Goal: Transaction & Acquisition: Purchase product/service

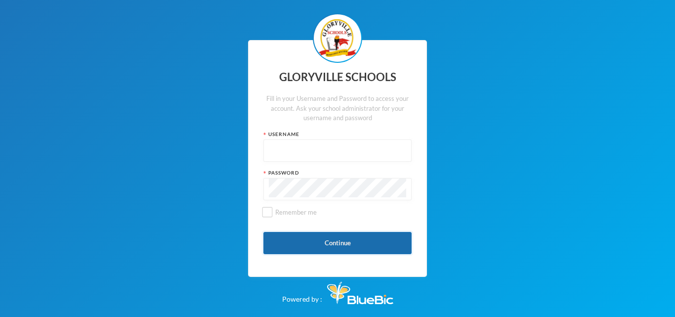
type input "admin"
click at [322, 243] on button "Continue" at bounding box center [337, 243] width 148 height 22
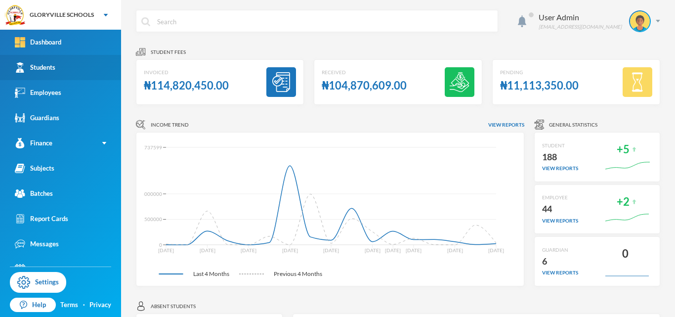
click at [60, 66] on link "Students" at bounding box center [60, 67] width 121 height 25
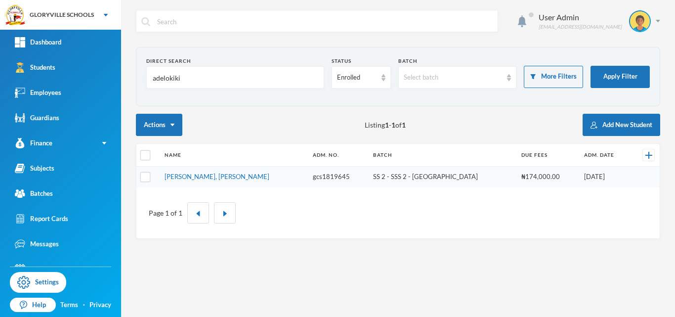
drag, startPoint x: 181, startPoint y: 80, endPoint x: 146, endPoint y: 84, distance: 34.8
click at [146, 84] on div "adelokiki" at bounding box center [235, 77] width 178 height 22
type input "otache"
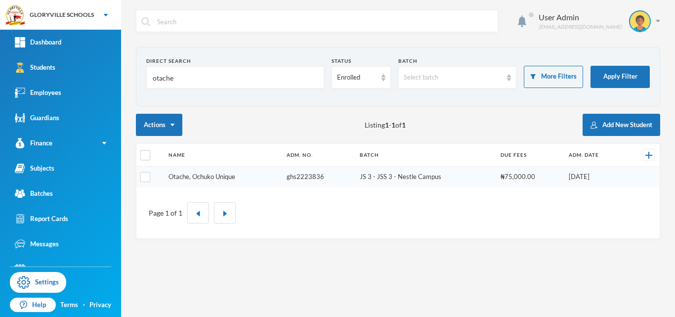
click at [190, 176] on link "Otache, Ochuko Unique" at bounding box center [202, 177] width 67 height 8
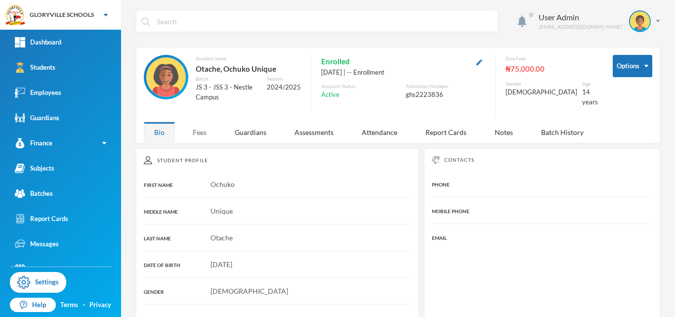
click at [204, 129] on div "Fees" at bounding box center [199, 132] width 35 height 21
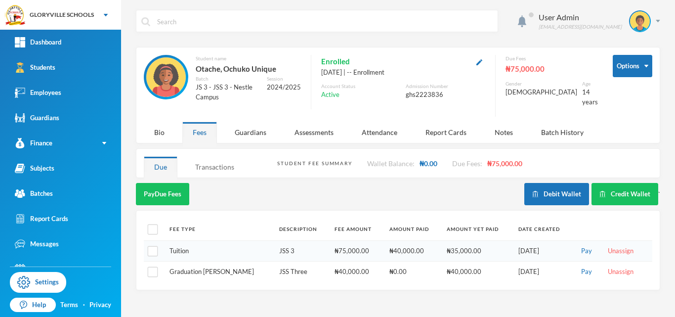
click at [229, 158] on div "Transactions" at bounding box center [215, 166] width 60 height 21
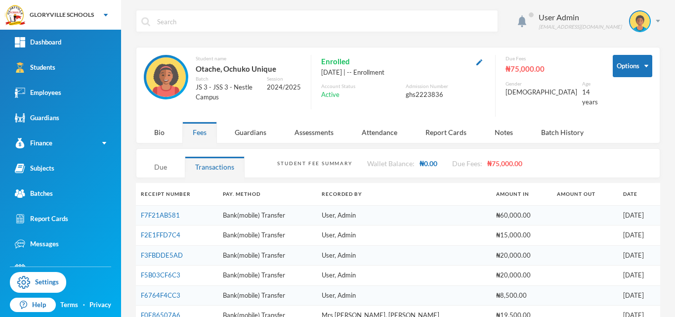
click at [155, 162] on div "Due" at bounding box center [161, 166] width 34 height 21
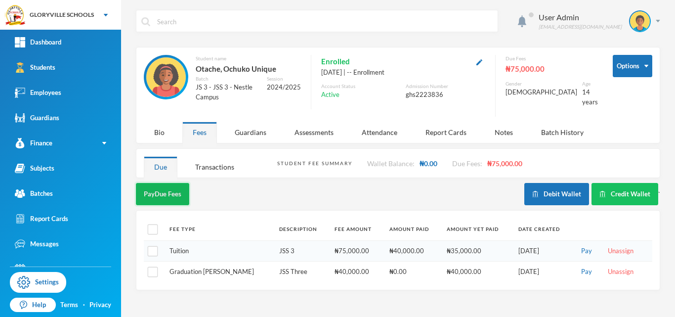
click at [173, 189] on button "Pay Due Fees" at bounding box center [162, 194] width 53 height 22
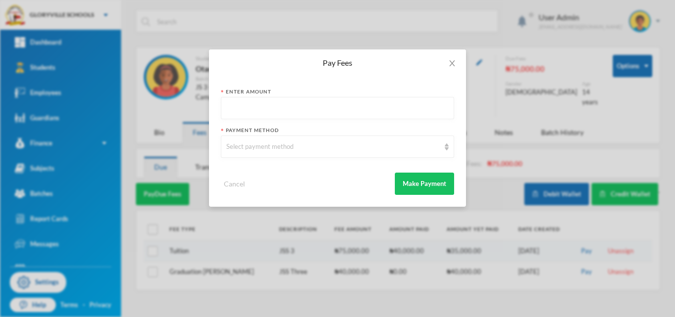
click at [261, 112] on input "text" at bounding box center [337, 108] width 222 height 22
type input "35000"
click at [270, 137] on div "Select payment method" at bounding box center [337, 146] width 233 height 22
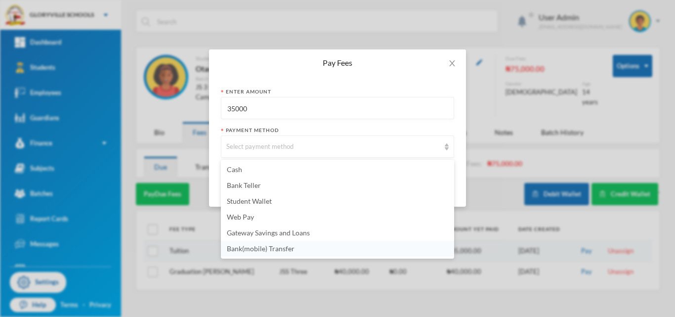
click at [276, 248] on span "Bank(mobile) Transfer" at bounding box center [261, 248] width 68 height 8
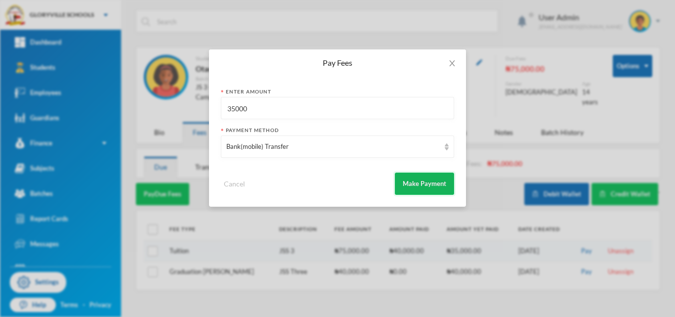
click at [405, 184] on button "Make Payment" at bounding box center [424, 184] width 59 height 22
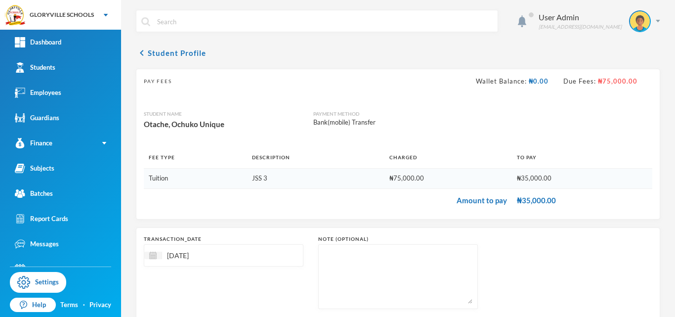
scroll to position [59, 0]
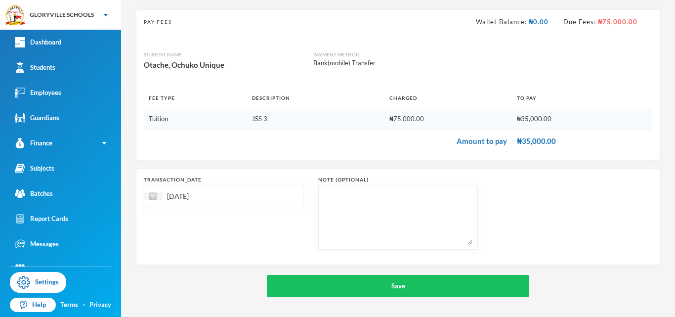
click at [458, 273] on div "chevron_left Student Profile Pay Fees Wallet Balance: ₦0.00 Due Fees: ₦75,000.0…" at bounding box center [398, 142] width 524 height 309
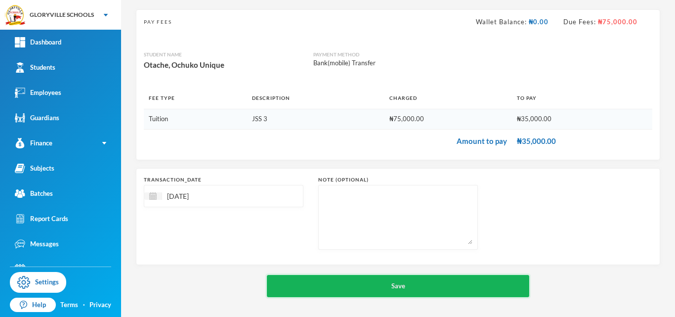
click at [440, 283] on button "Save" at bounding box center [398, 286] width 262 height 22
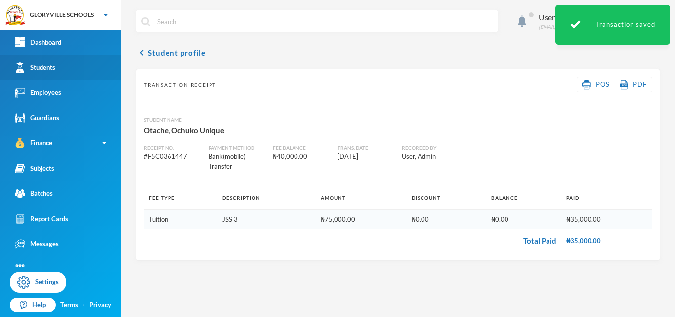
click at [62, 73] on link "Students" at bounding box center [60, 67] width 121 height 25
